Goal: Transaction & Acquisition: Purchase product/service

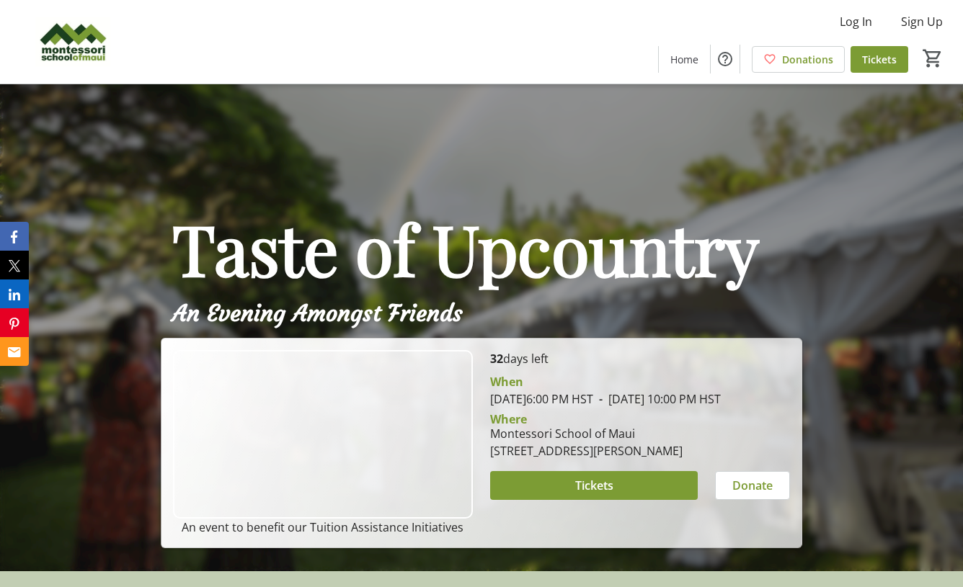
scroll to position [17, 0]
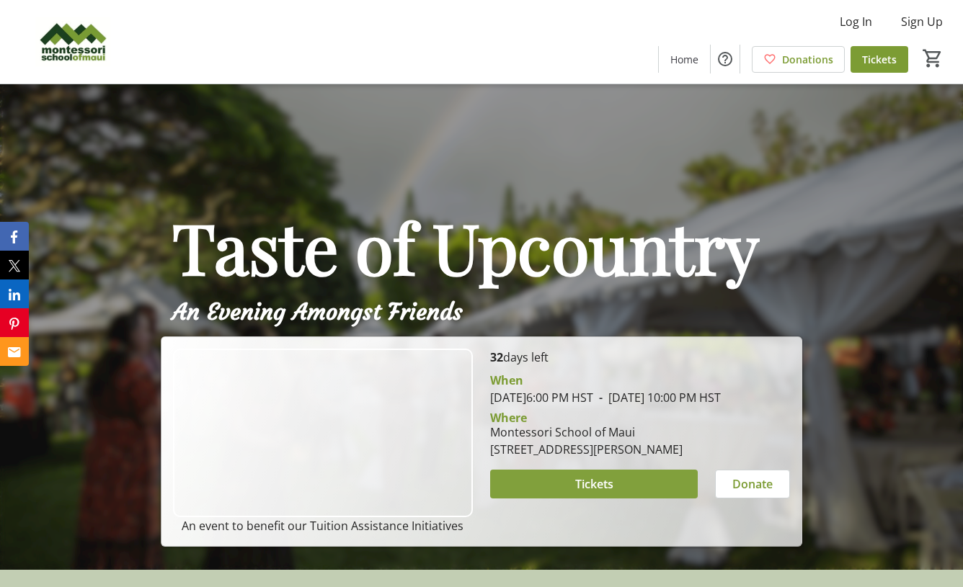
click at [633, 501] on span at bounding box center [594, 484] width 208 height 35
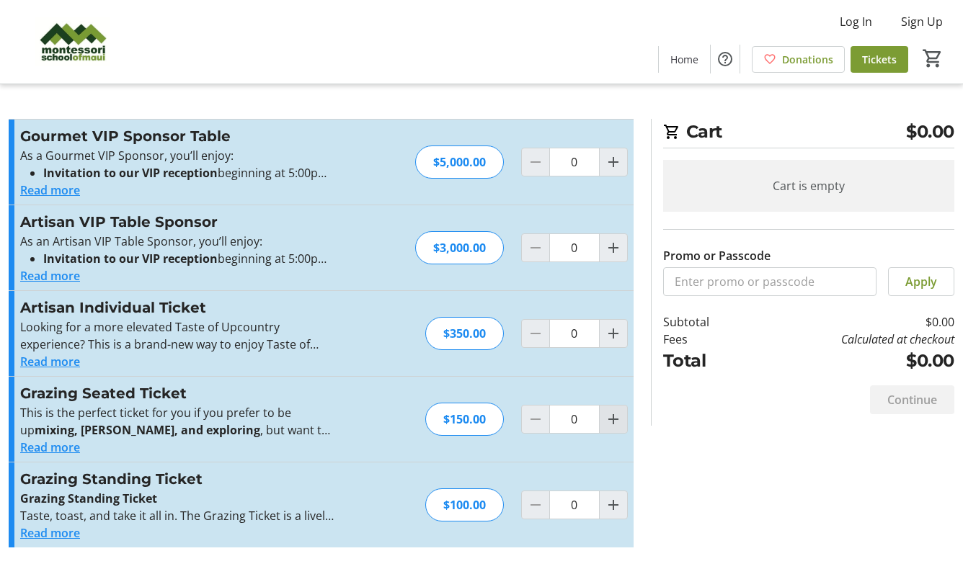
click at [612, 430] on span "Increment by one" at bounding box center [612, 419] width 27 height 27
type input "2"
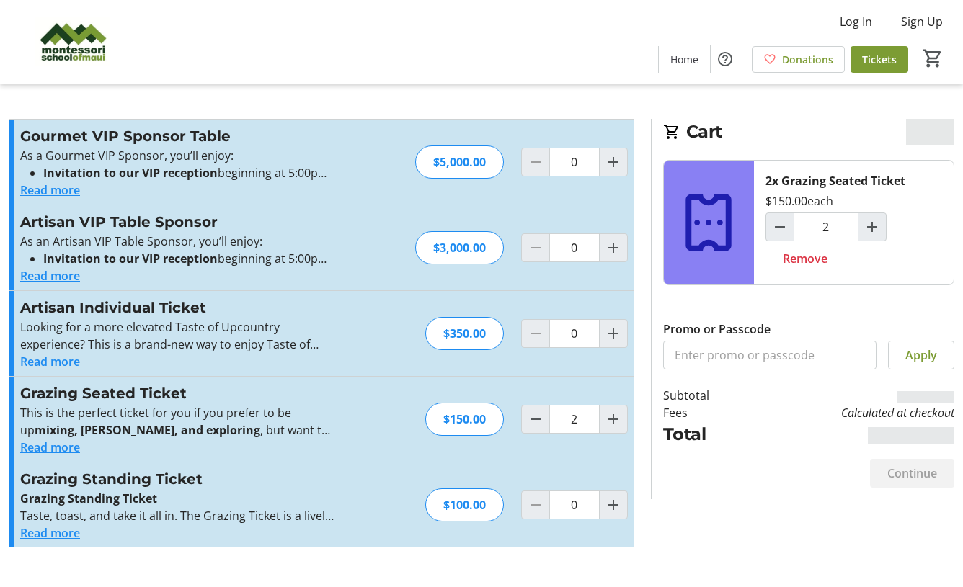
click at [733, 496] on div "Continue" at bounding box center [808, 473] width 291 height 52
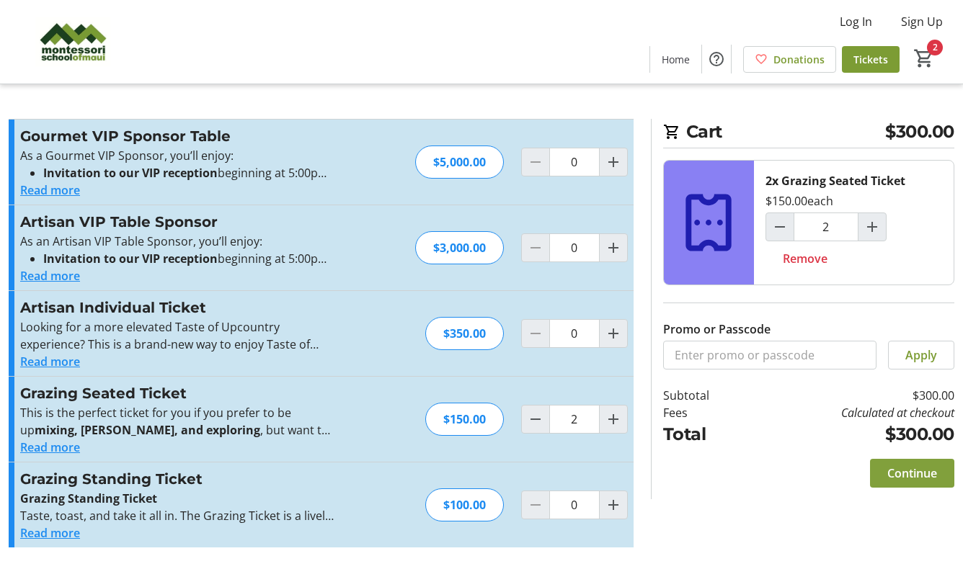
click at [910, 477] on span "Continue" at bounding box center [912, 473] width 50 height 17
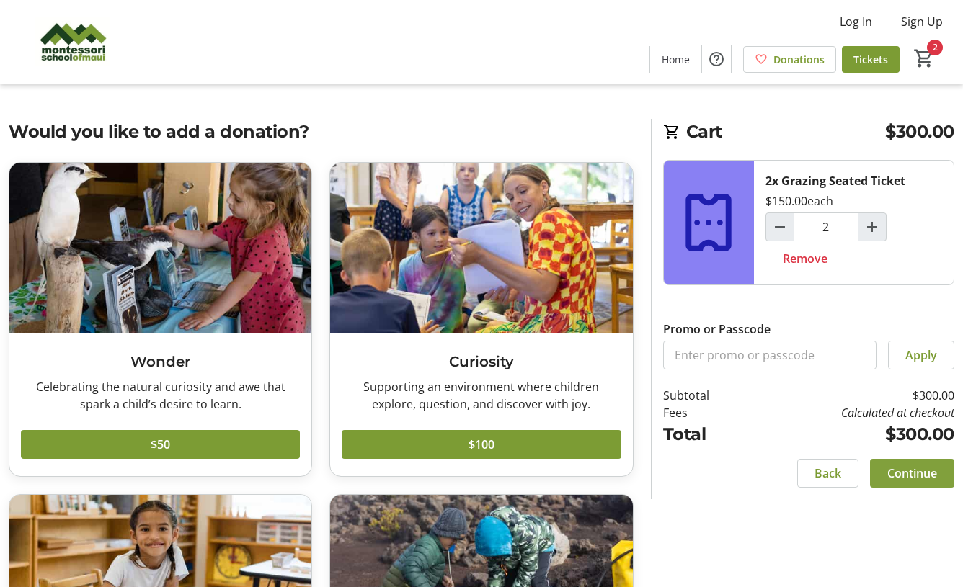
click at [892, 472] on span "Continue" at bounding box center [912, 473] width 50 height 17
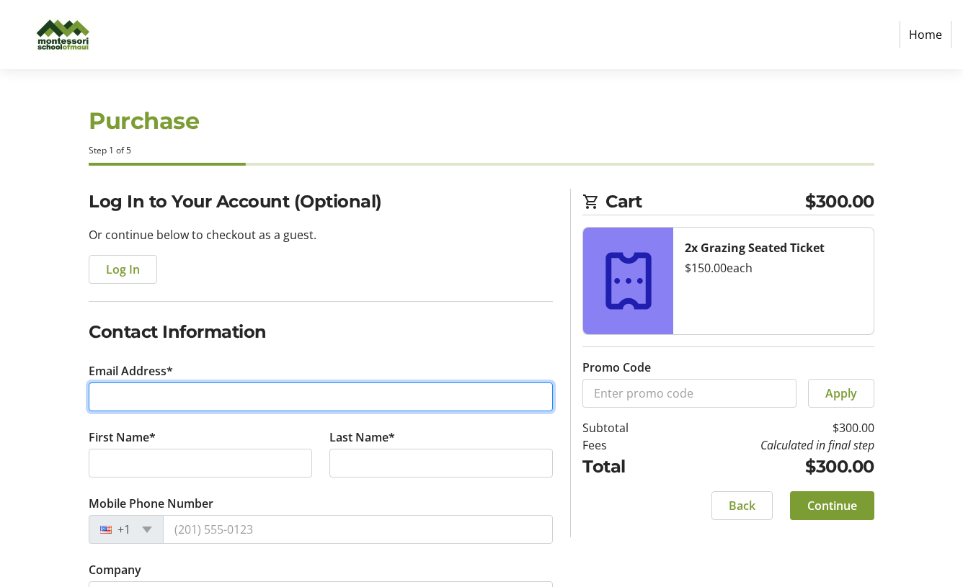
click at [128, 393] on input "Email Address*" at bounding box center [321, 397] width 464 height 29
type input "[PERSON_NAME][EMAIL_ADDRESS][PERSON_NAME]"
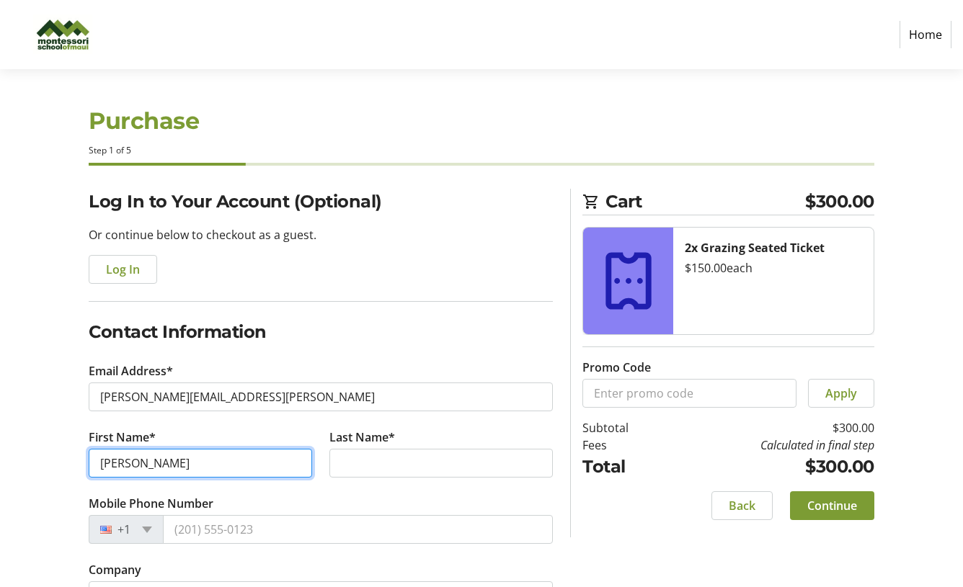
type input "[PERSON_NAME]"
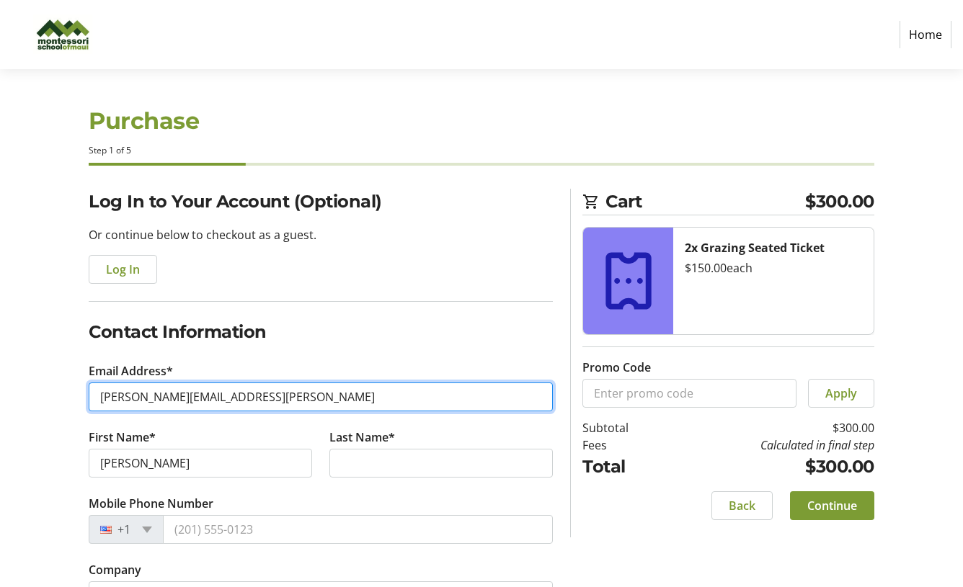
click at [215, 396] on input "[PERSON_NAME][EMAIL_ADDRESS][PERSON_NAME]" at bounding box center [321, 397] width 464 height 29
type input "[PERSON_NAME][EMAIL_ADDRESS][PERSON_NAME][DOMAIN_NAME]"
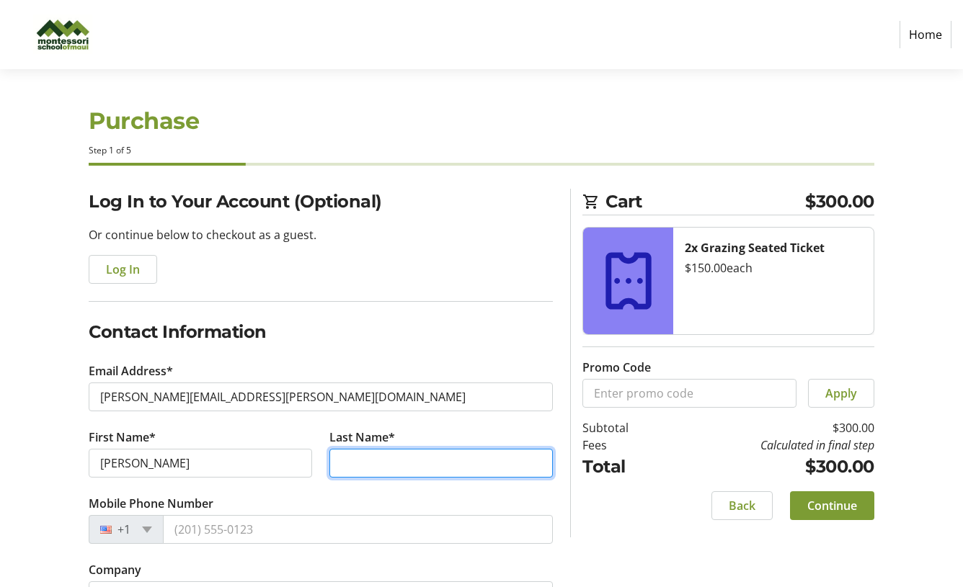
click at [342, 468] on input "Last Name*" at bounding box center [440, 463] width 223 height 29
type input "[PERSON_NAME]"
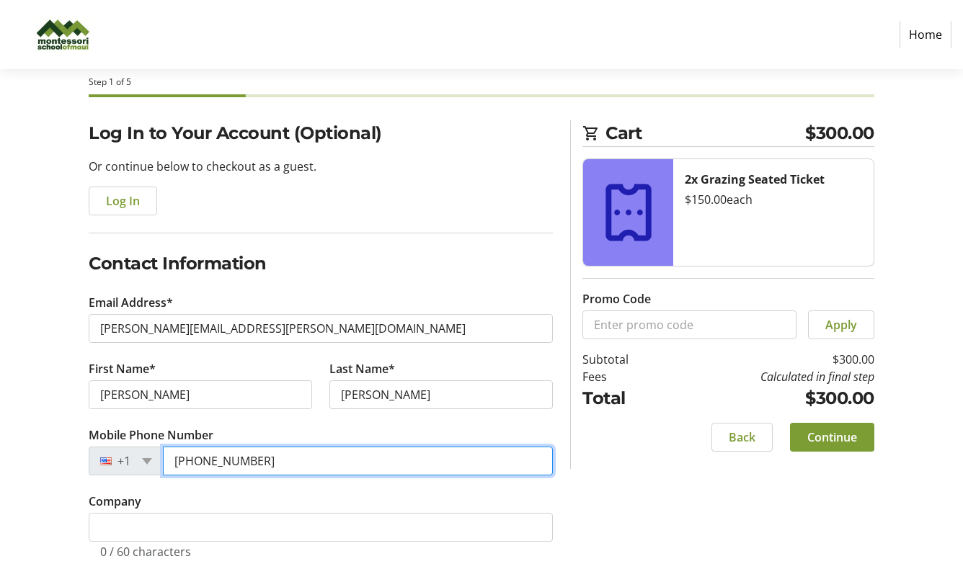
scroll to position [75, 0]
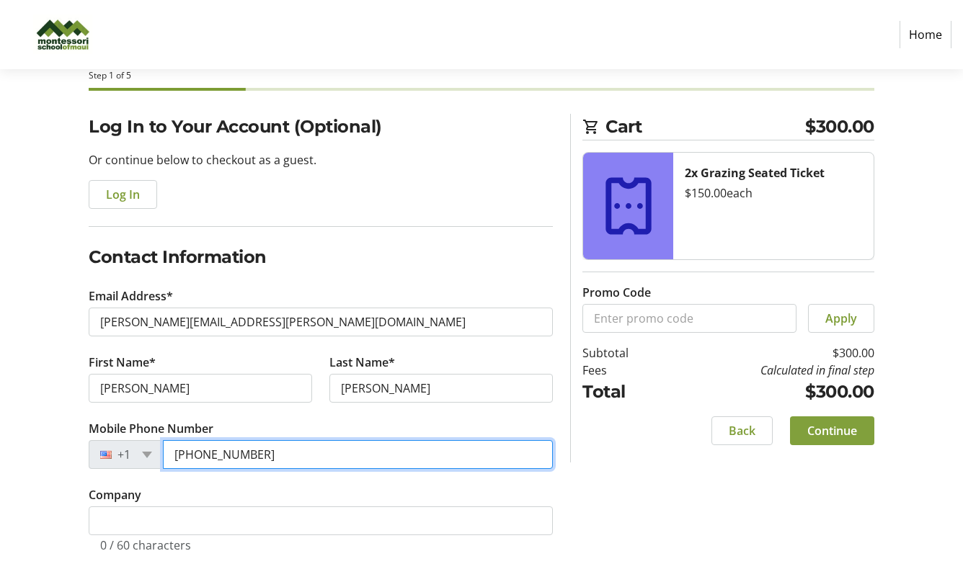
type input "[PHONE_NUMBER]"
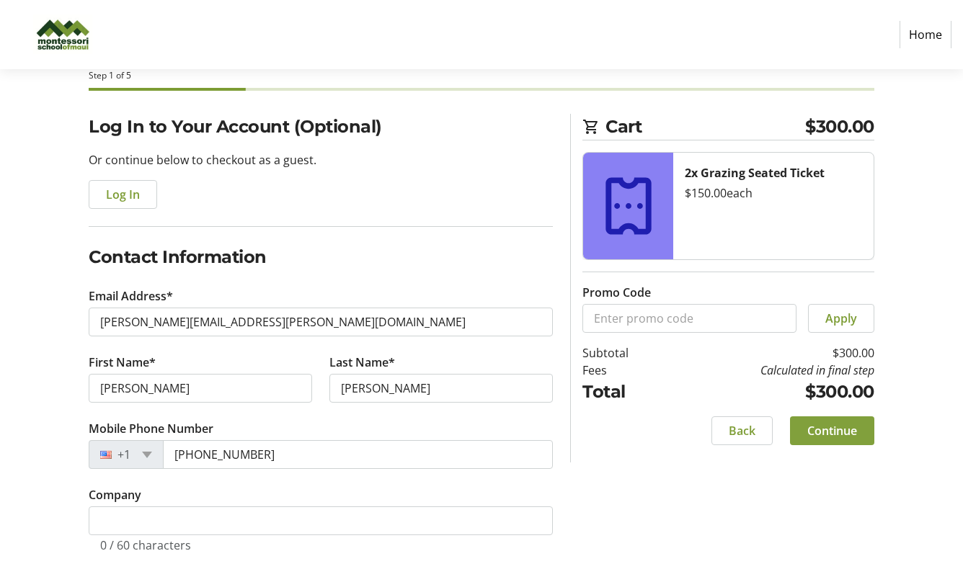
click at [857, 432] on span at bounding box center [832, 431] width 84 height 35
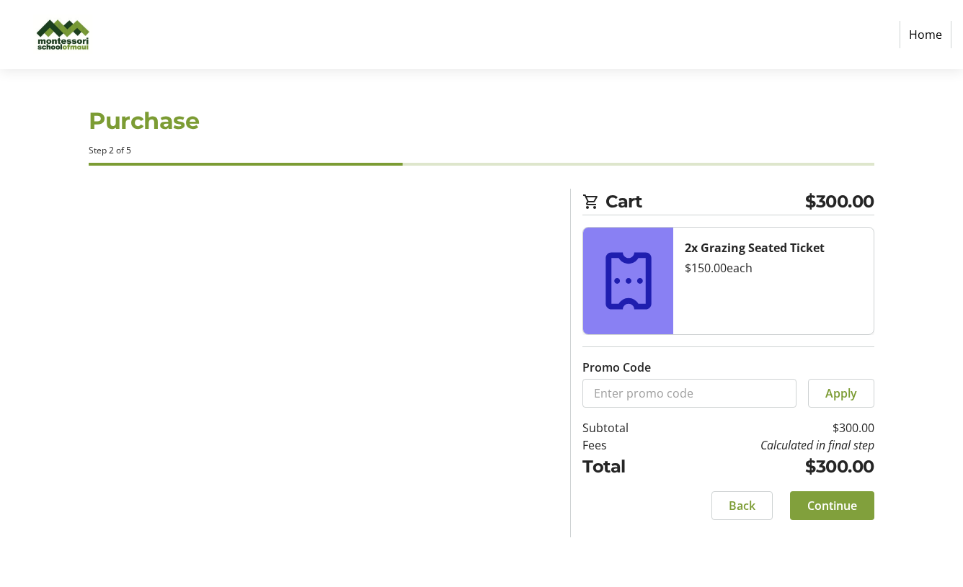
scroll to position [0, 0]
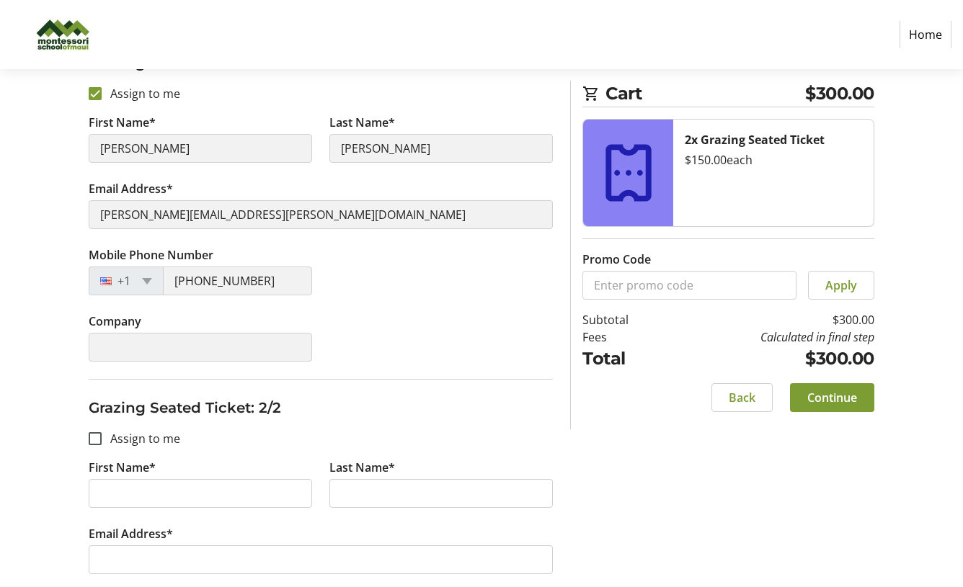
scroll to position [256, 0]
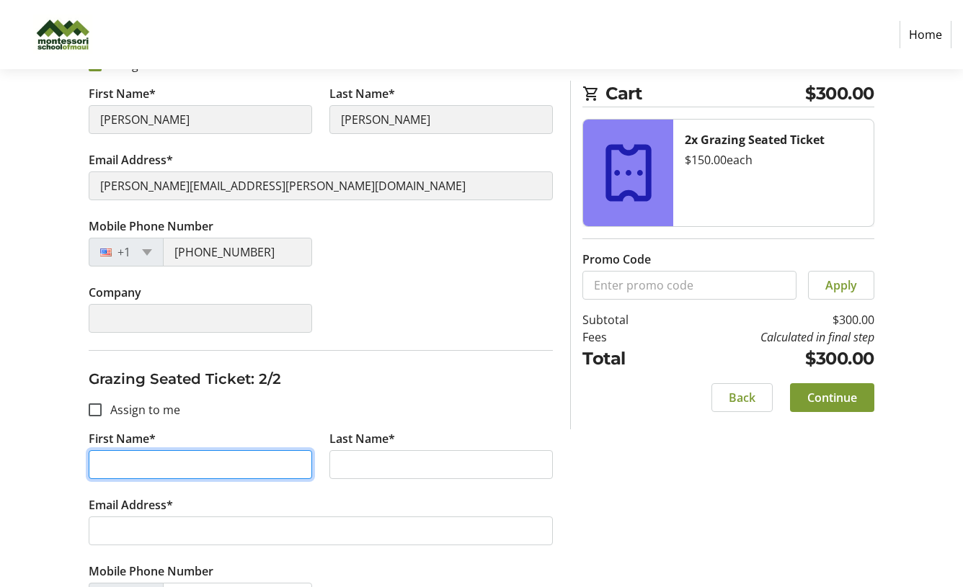
click at [182, 458] on input "First Name*" at bounding box center [200, 464] width 223 height 29
type input "[PERSON_NAME]"
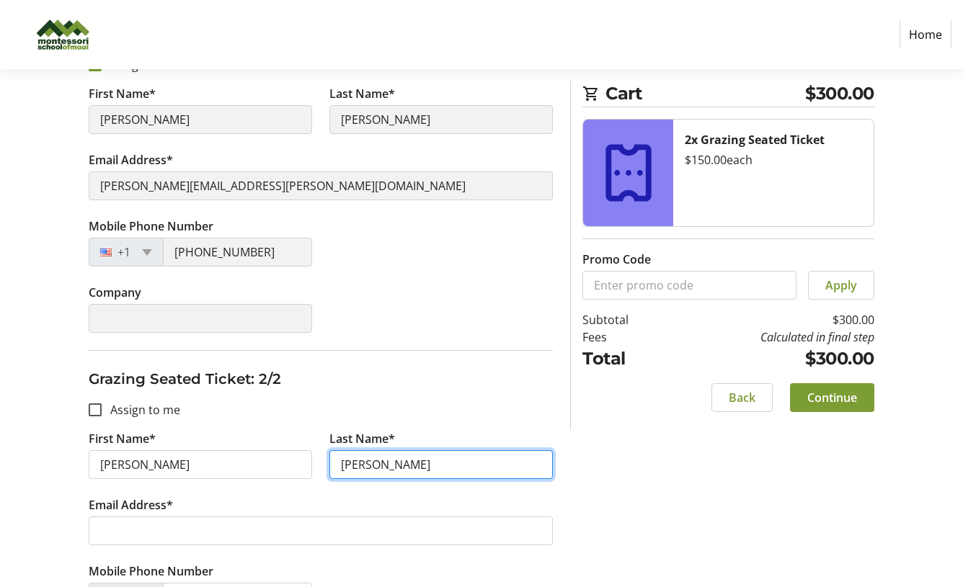
type input "[PERSON_NAME]"
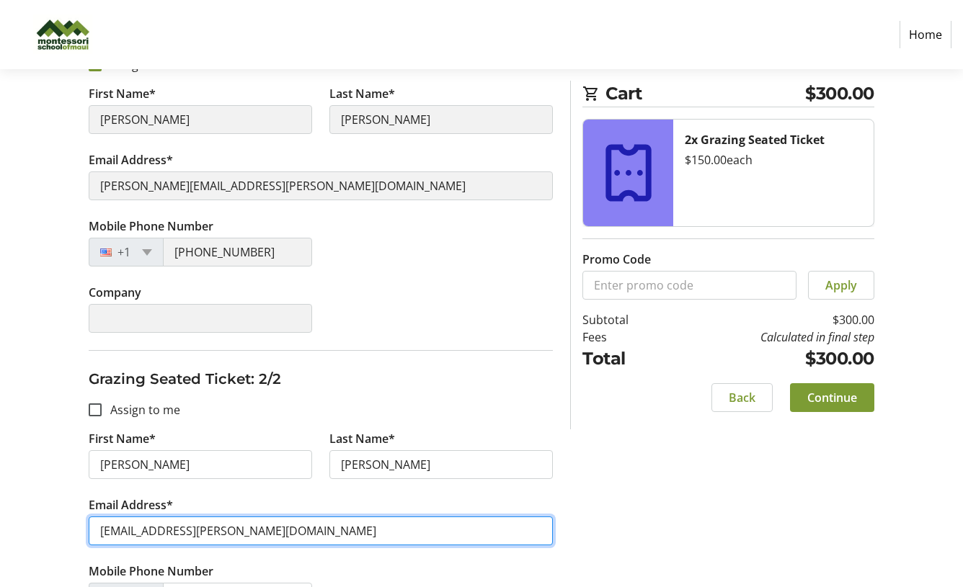
type input "[EMAIL_ADDRESS][PERSON_NAME][DOMAIN_NAME]"
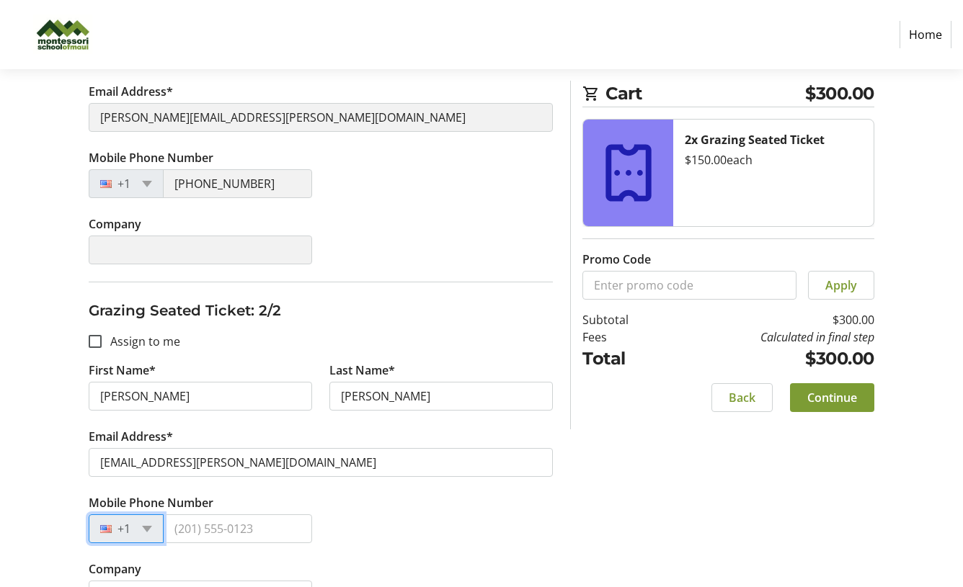
scroll to position [364, 0]
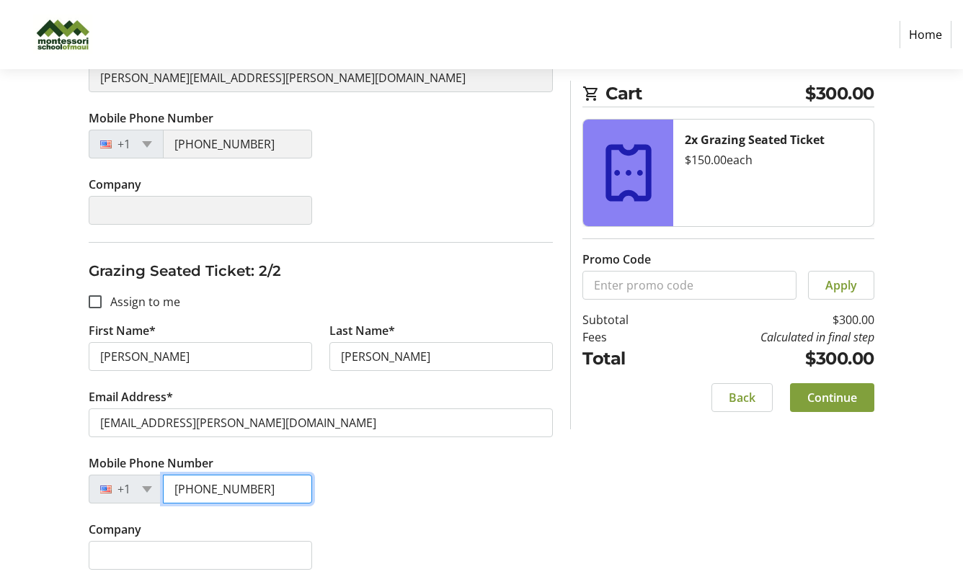
type input "[PHONE_NUMBER]"
click at [848, 400] on span "Continue" at bounding box center [832, 397] width 50 height 17
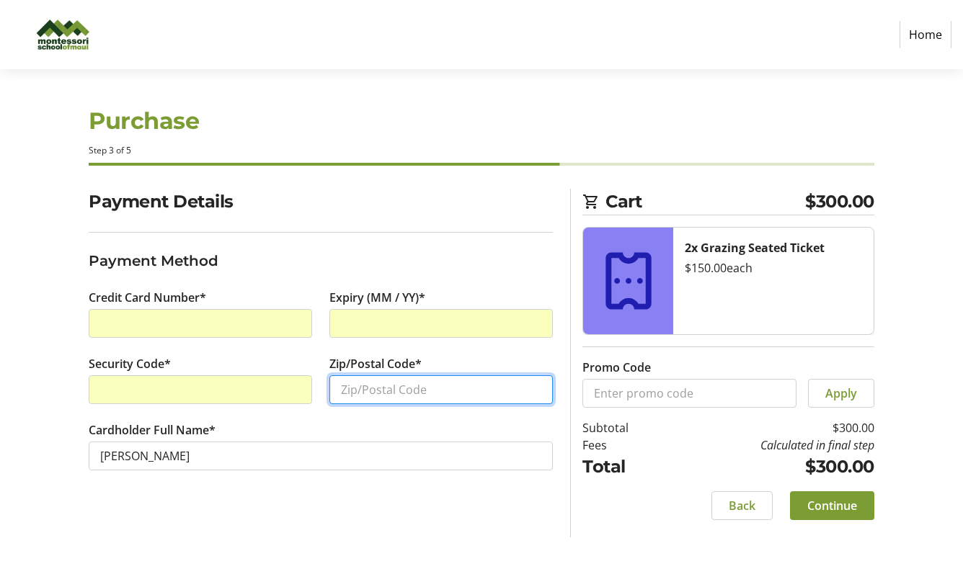
click at [389, 382] on input "Zip/Postal Code*" at bounding box center [440, 389] width 223 height 29
type input "96779"
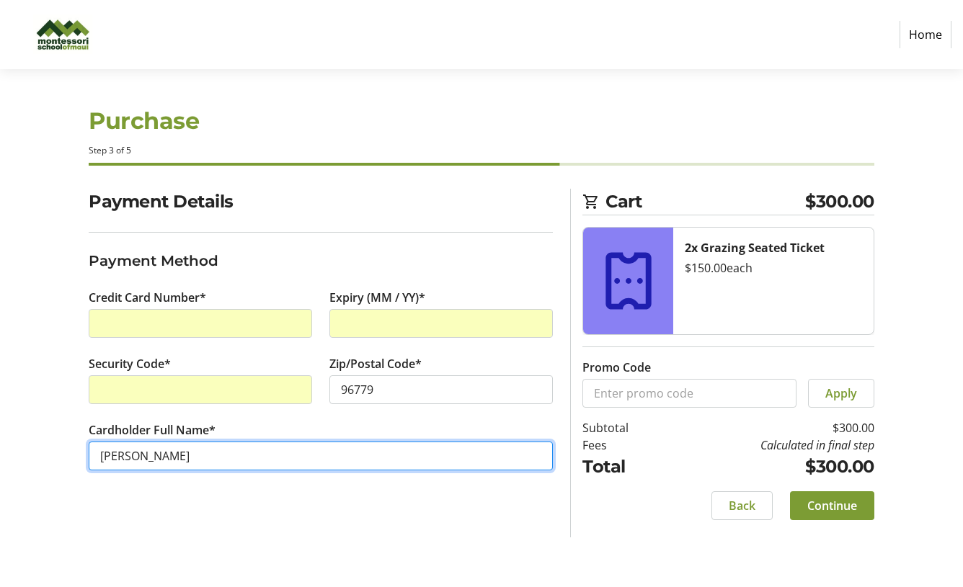
click at [355, 450] on input "[PERSON_NAME]" at bounding box center [321, 456] width 464 height 29
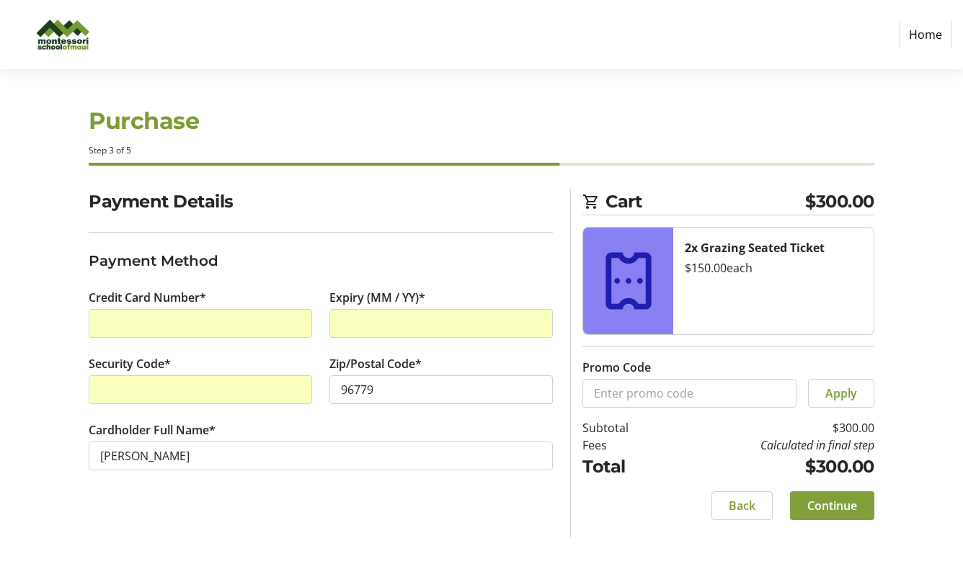
click at [847, 504] on span "Continue" at bounding box center [832, 505] width 50 height 17
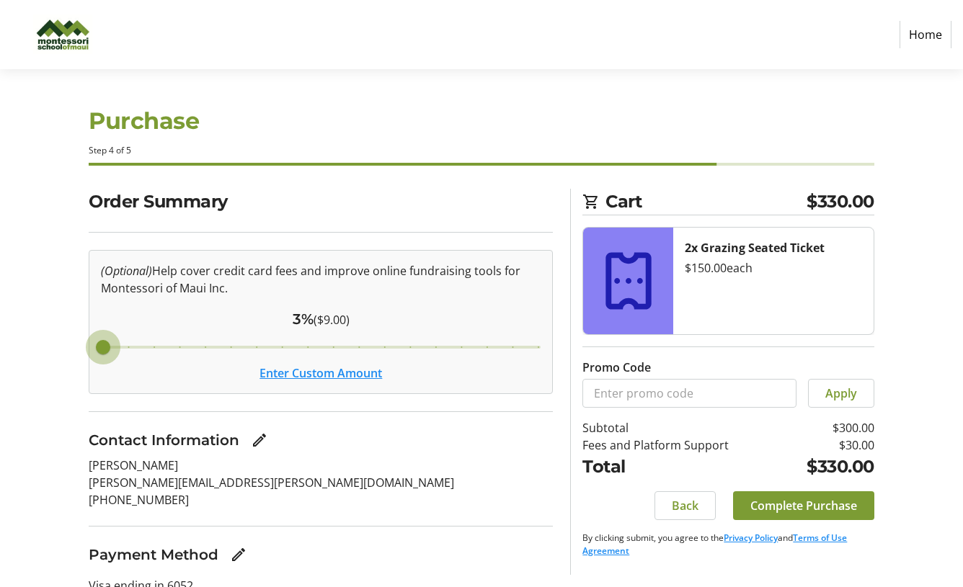
drag, startPoint x: 284, startPoint y: 343, endPoint x: -14, endPoint y: 342, distance: 297.6
type input "3"
click at [86, 342] on input "Cover fees percentage" at bounding box center [321, 347] width 470 height 32
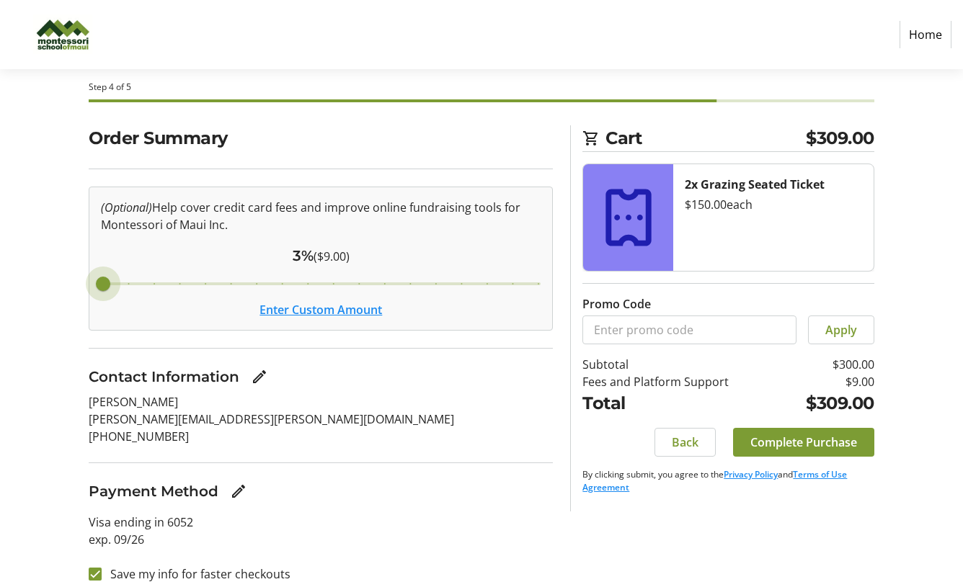
scroll to position [76, 0]
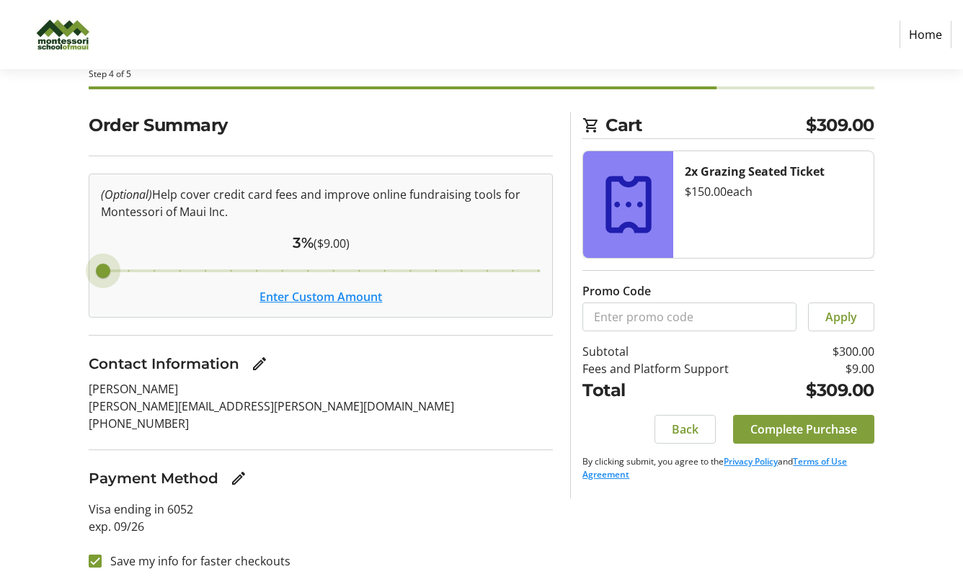
click at [836, 424] on span "Complete Purchase" at bounding box center [803, 429] width 107 height 17
